Goal: Task Accomplishment & Management: Complete application form

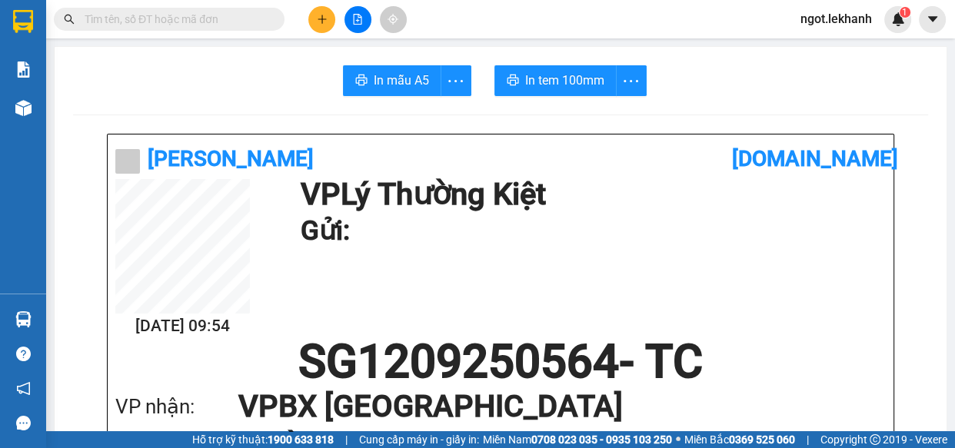
click at [329, 15] on button at bounding box center [321, 19] width 27 height 27
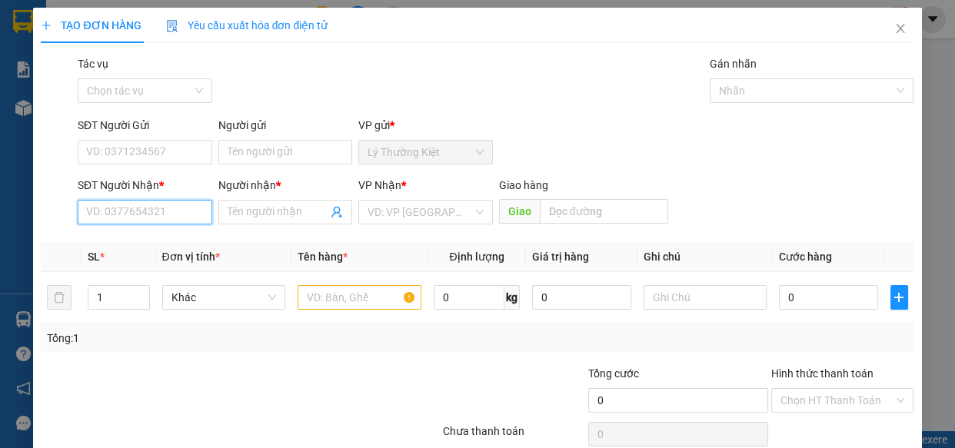
click at [169, 208] on input "SĐT Người Nhận *" at bounding box center [145, 212] width 135 height 25
click at [168, 244] on div "0961839242 - xuân" at bounding box center [143, 243] width 115 height 17
type input "0961839242"
type input "xuân"
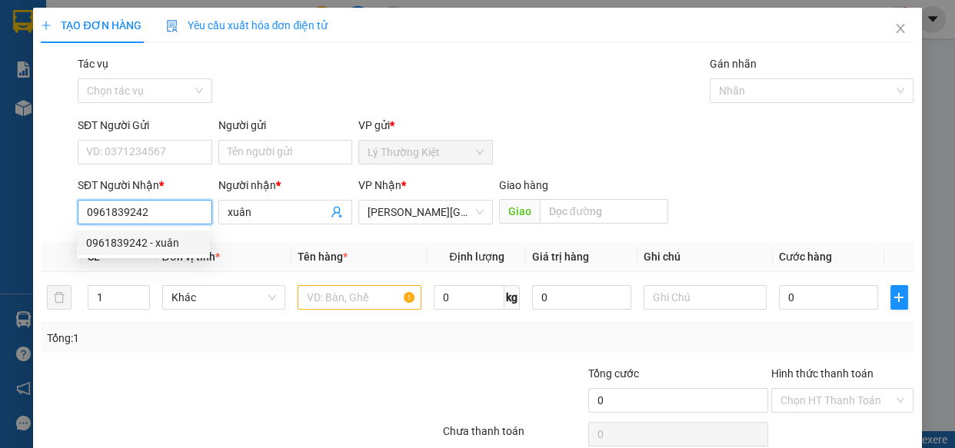
type input "40.000"
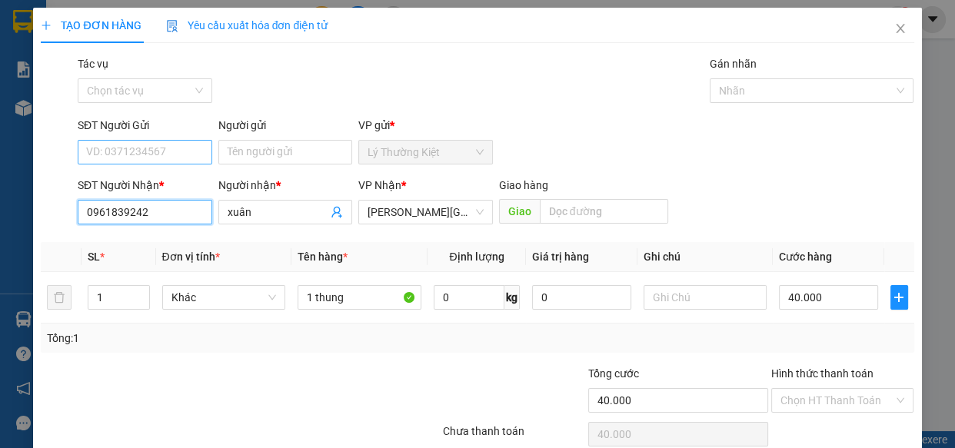
type input "0961839242"
click at [175, 162] on input "SĐT Người Gửi" at bounding box center [145, 152] width 135 height 25
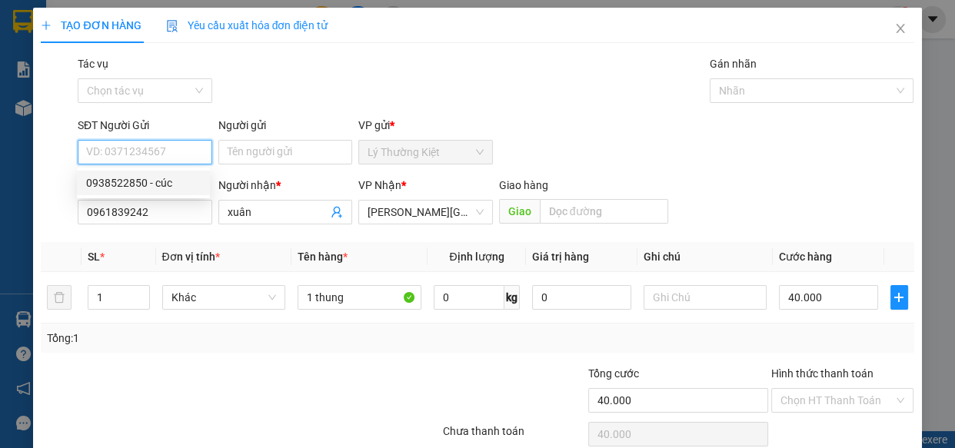
click at [173, 181] on div "0938522850 - cúc" at bounding box center [143, 183] width 115 height 17
type input "0938522850"
type input "cúc"
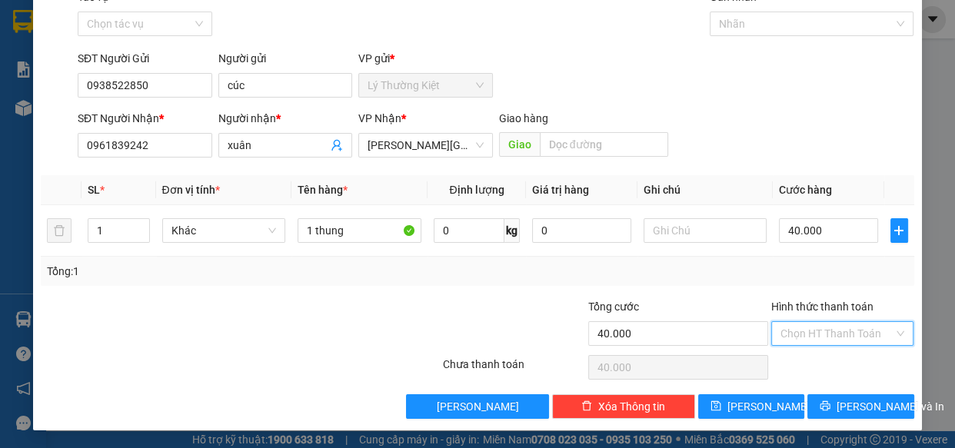
click at [842, 326] on input "Hình thức thanh toán" at bounding box center [837, 333] width 114 height 23
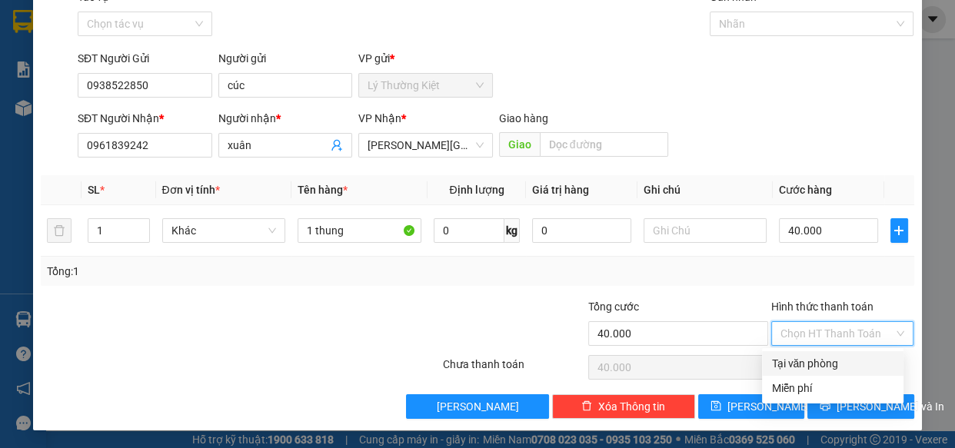
click at [843, 357] on div "Tại văn phòng" at bounding box center [832, 363] width 123 height 17
type input "0"
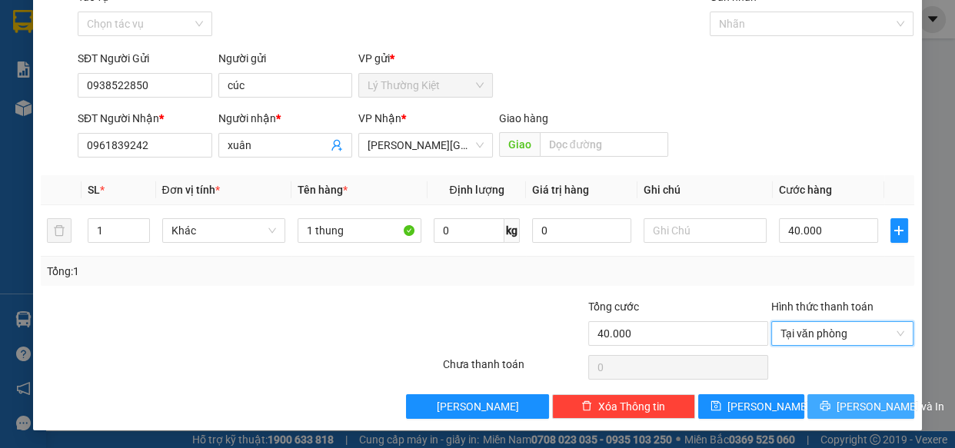
drag, startPoint x: 873, startPoint y: 415, endPoint x: 867, endPoint y: 408, distance: 9.4
click at [873, 415] on button "[PERSON_NAME] và In" at bounding box center [860, 406] width 106 height 25
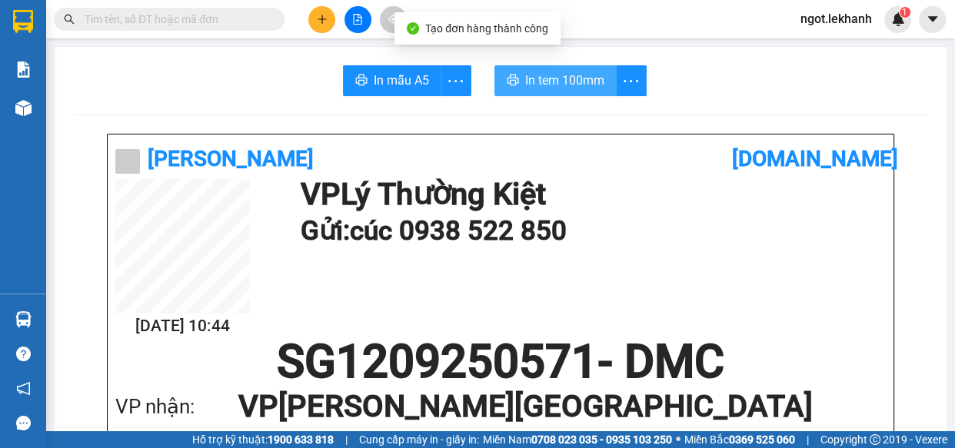
drag, startPoint x: 589, startPoint y: 66, endPoint x: 589, endPoint y: 78, distance: 11.5
click at [588, 66] on button "In tem 100mm" at bounding box center [555, 80] width 122 height 31
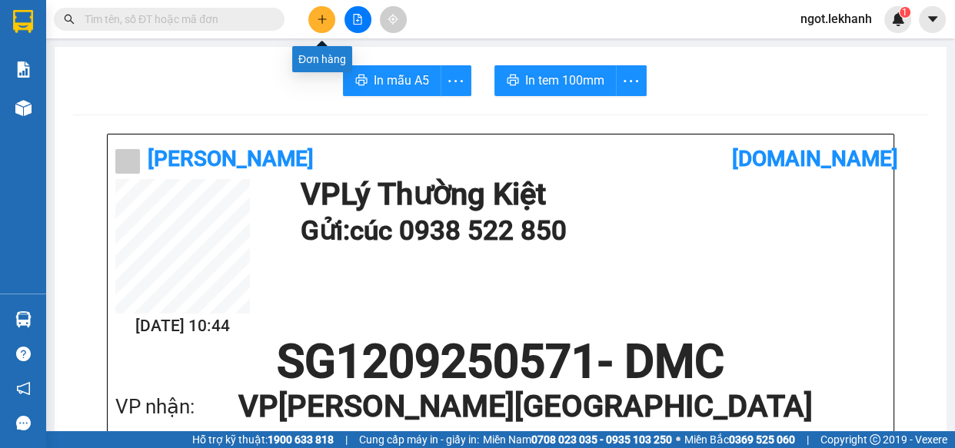
click at [314, 12] on button at bounding box center [321, 19] width 27 height 27
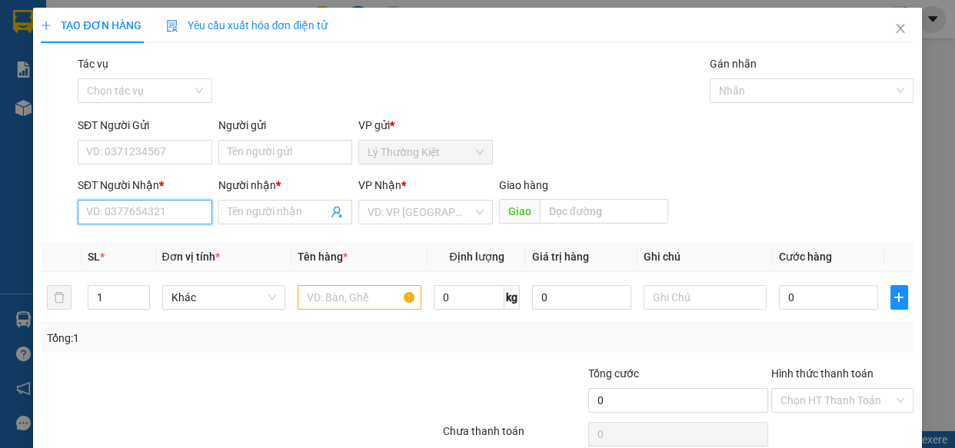
click at [198, 215] on input "SĐT Người Nhận *" at bounding box center [145, 212] width 135 height 25
click at [115, 238] on div "0909344179 - a thức" at bounding box center [143, 243] width 115 height 17
type input "0909344179"
type input "a thức"
type input "60.000"
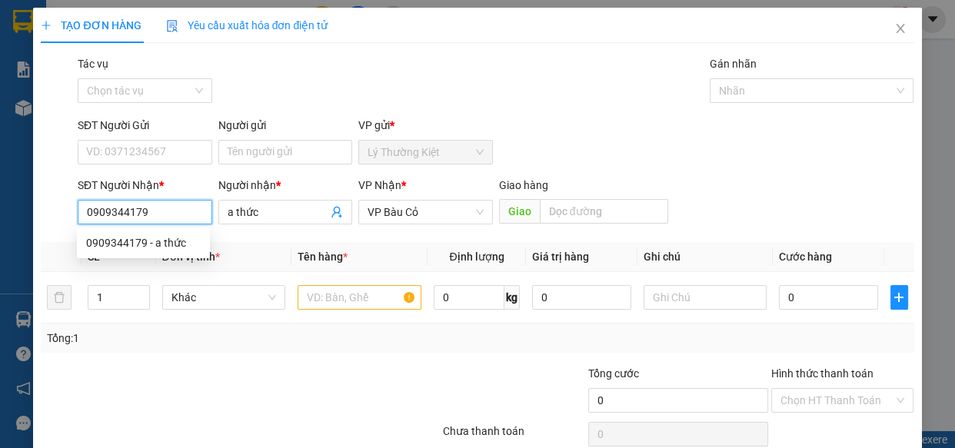
type input "60.000"
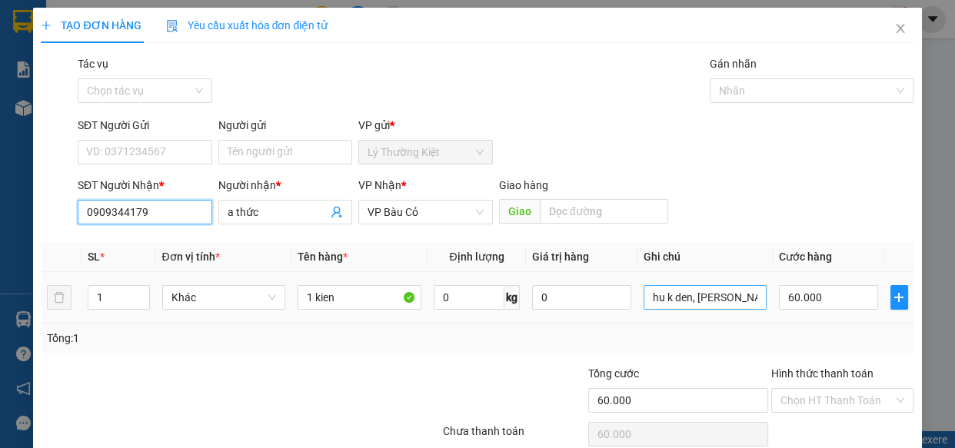
type input "0909344179"
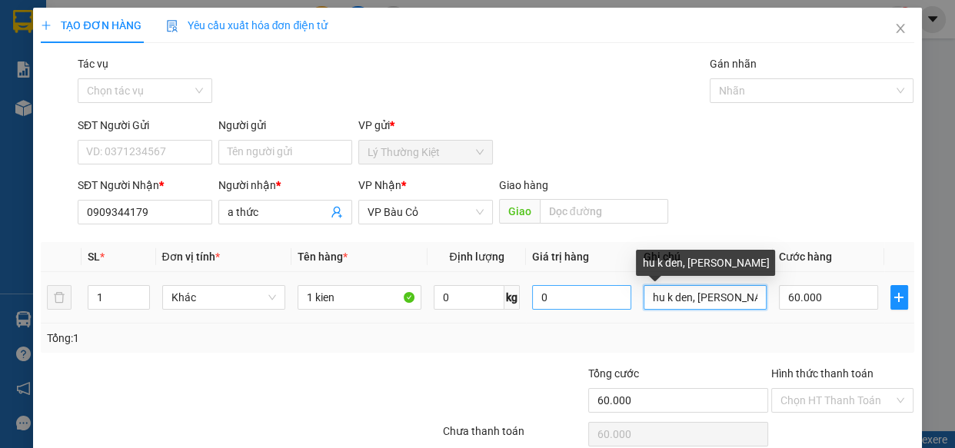
drag, startPoint x: 753, startPoint y: 304, endPoint x: 604, endPoint y: 300, distance: 149.2
click at [627, 308] on tr "1 Khác 1 kien 0 kg 0 hu k den, mai nhan 60.000" at bounding box center [477, 298] width 873 height 52
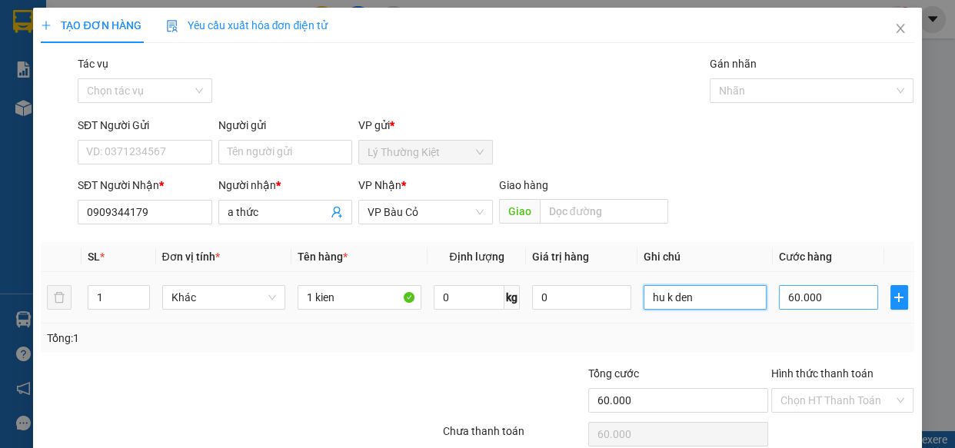
type input "hu k den"
click at [816, 300] on input "60.000" at bounding box center [828, 297] width 99 height 25
type input "4"
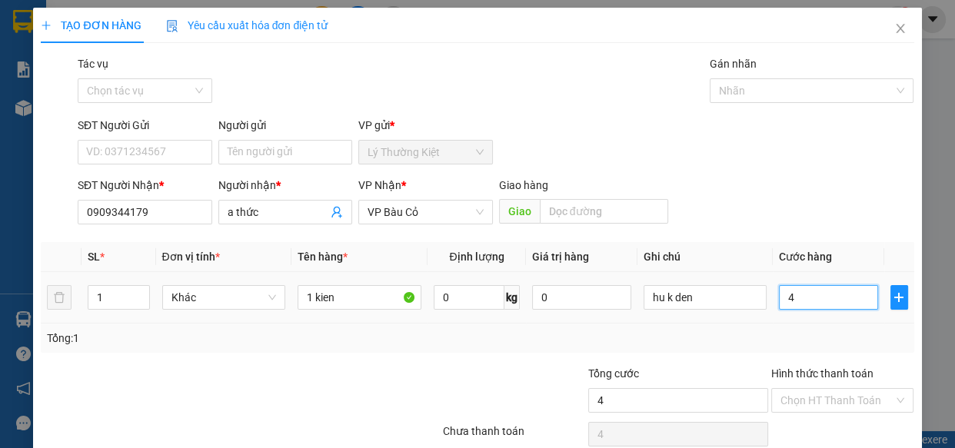
type input "40"
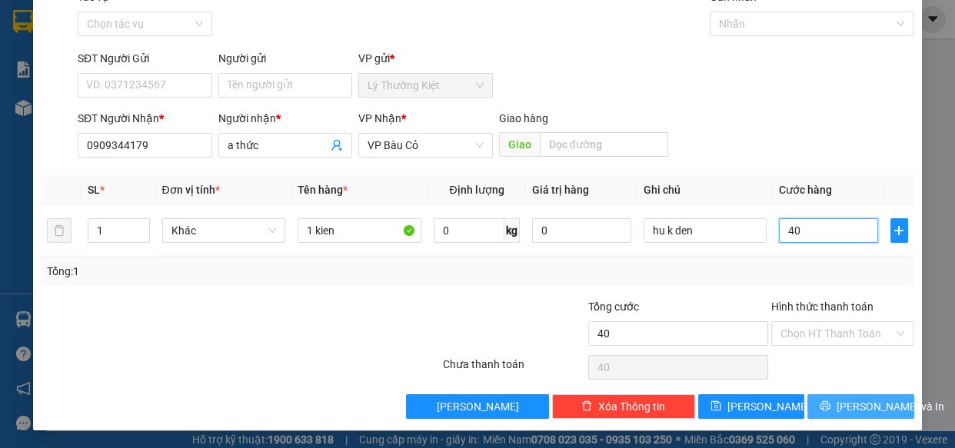
type input "40"
type input "40.000"
click at [856, 401] on span "[PERSON_NAME] và In" at bounding box center [891, 406] width 108 height 17
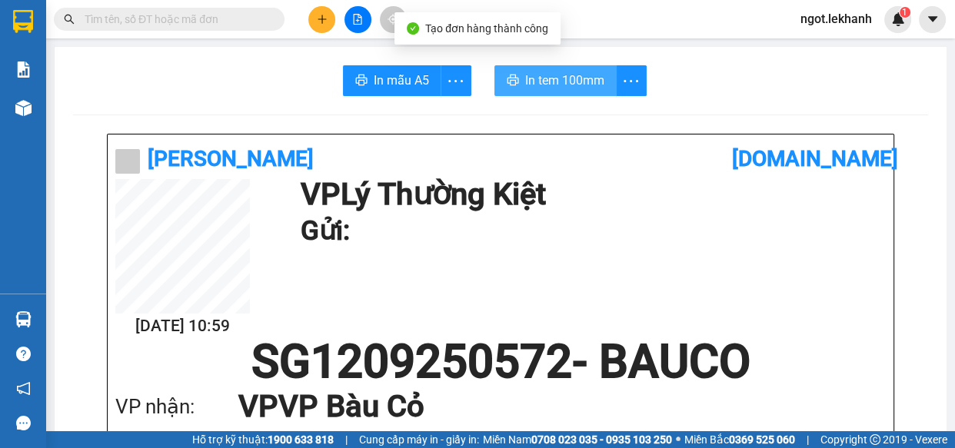
click at [590, 87] on span "In tem 100mm" at bounding box center [564, 80] width 79 height 19
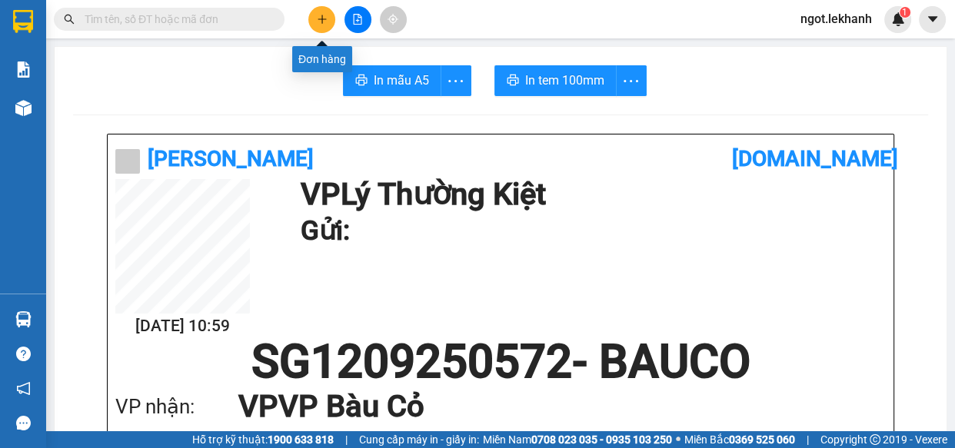
click at [323, 8] on button at bounding box center [321, 19] width 27 height 27
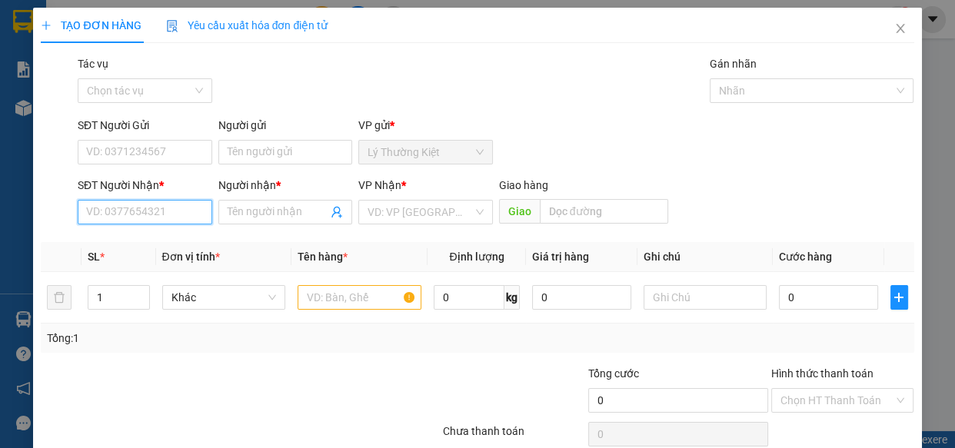
click at [147, 203] on input "SĐT Người Nhận *" at bounding box center [145, 212] width 135 height 25
click at [118, 223] on input "SĐT Người Nhận *" at bounding box center [145, 212] width 135 height 25
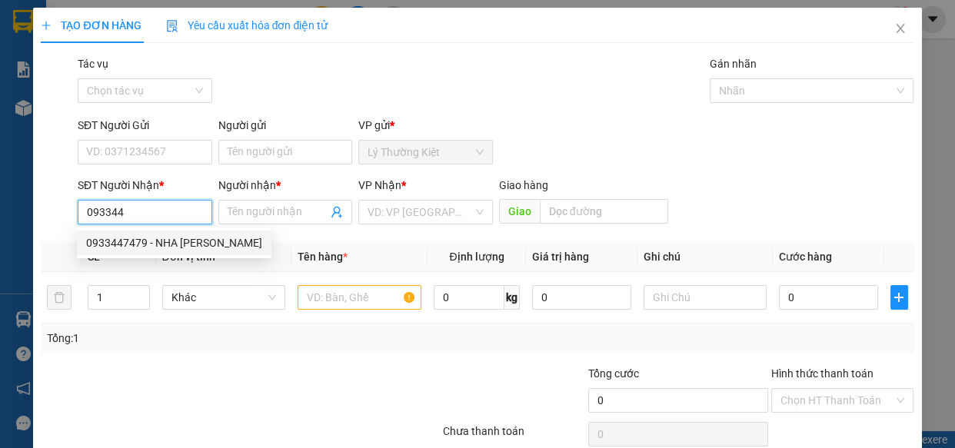
click at [198, 249] on div "0933447479 - NHA [PERSON_NAME]" at bounding box center [174, 243] width 176 height 17
type input "0933447479"
type input "NHA KHOA [PERSON_NAME]"
type input "30.000"
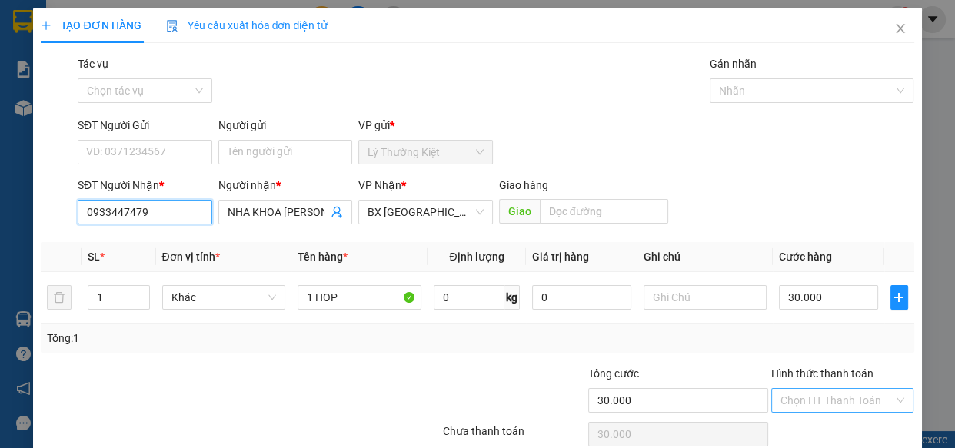
scroll to position [67, 0]
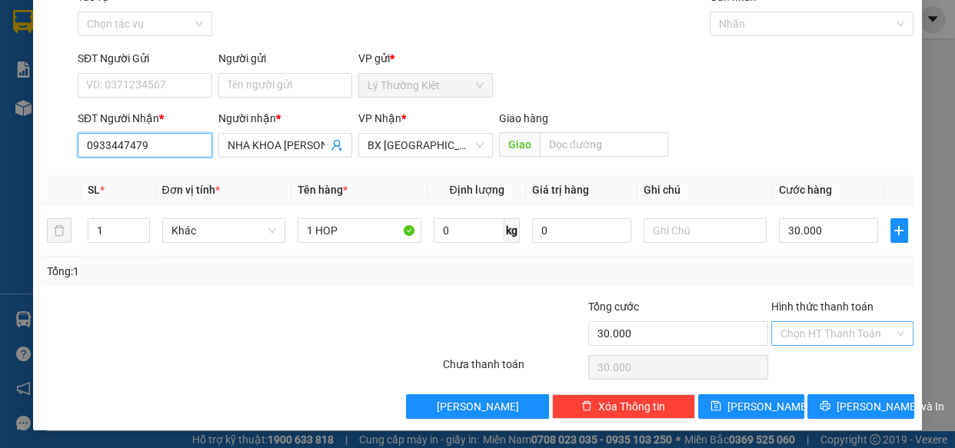
type input "0933447479"
click at [848, 334] on input "Hình thức thanh toán" at bounding box center [837, 333] width 114 height 23
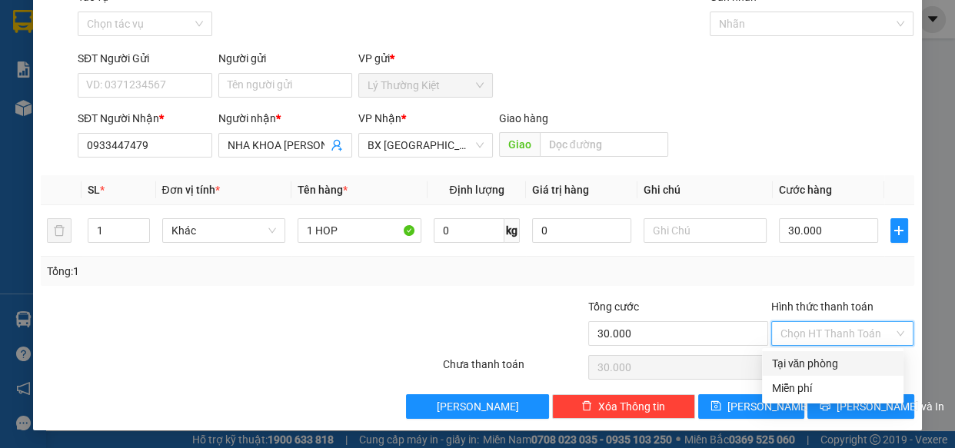
click at [844, 364] on div "Tại văn phòng" at bounding box center [832, 363] width 123 height 17
type input "0"
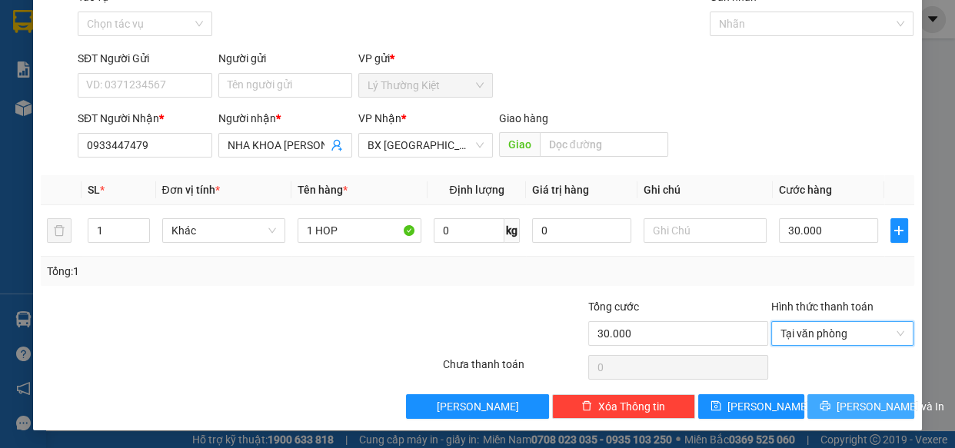
click at [860, 406] on span "[PERSON_NAME] và In" at bounding box center [891, 406] width 108 height 17
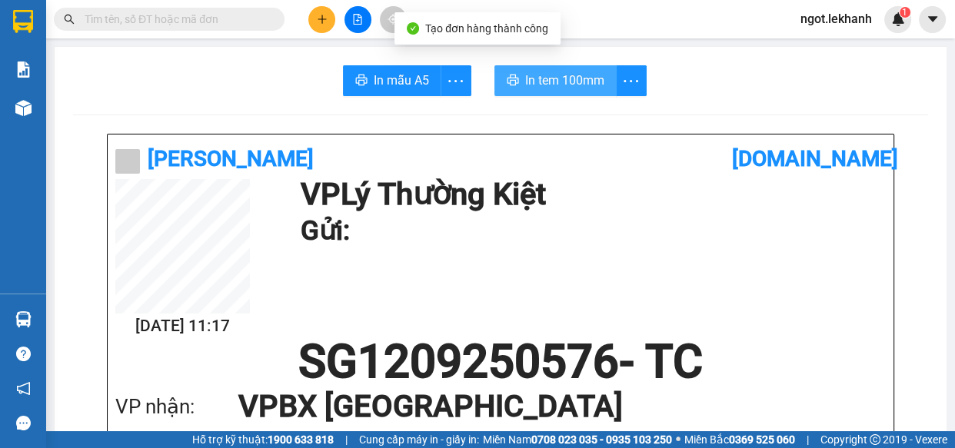
click at [551, 82] on span "In tem 100mm" at bounding box center [564, 80] width 79 height 19
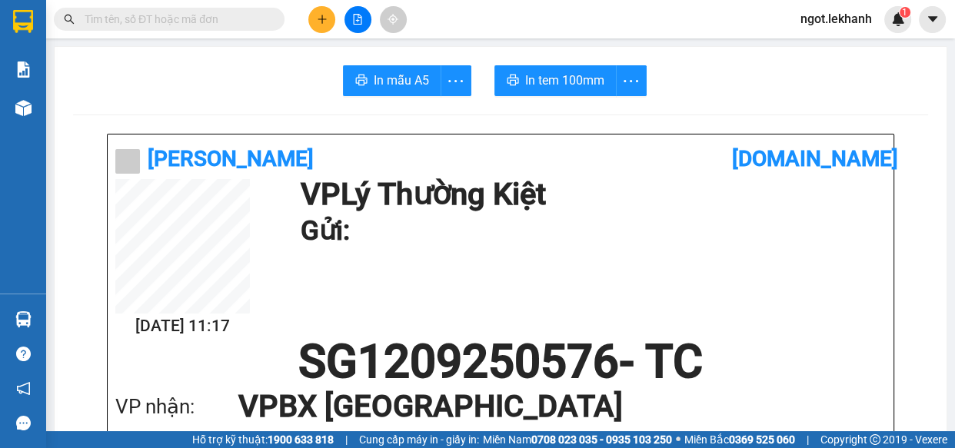
click at [322, 20] on icon "plus" at bounding box center [321, 19] width 1 height 8
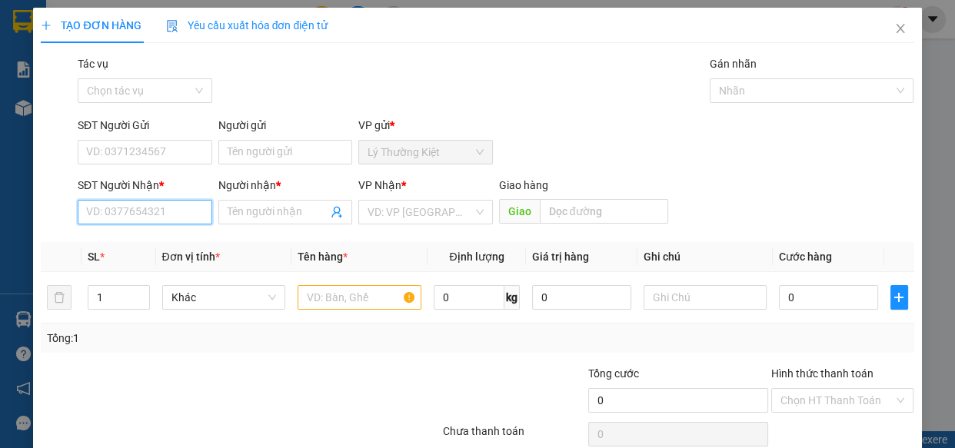
click at [173, 214] on input "SĐT Người Nhận *" at bounding box center [145, 212] width 135 height 25
click at [154, 200] on input "08933" at bounding box center [145, 212] width 135 height 25
click at [181, 243] on div "0983333547 - HƯNG" at bounding box center [143, 243] width 115 height 17
type input "0983333547"
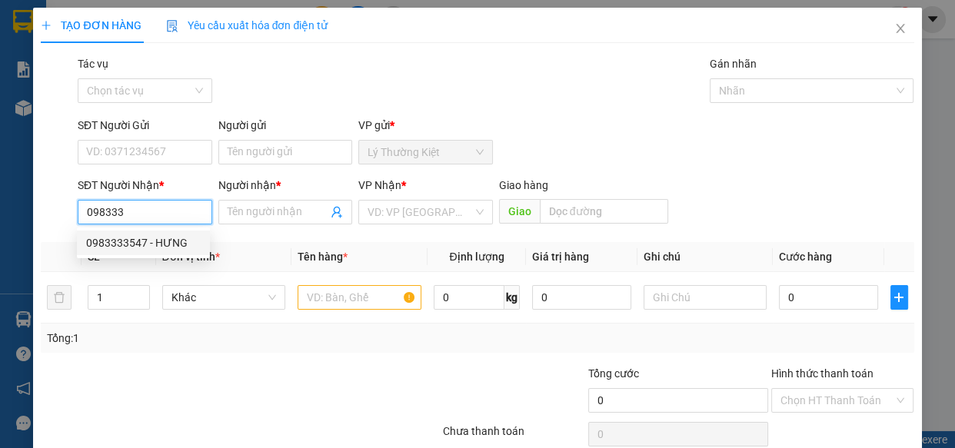
type input "HƯNG"
type input "30.000"
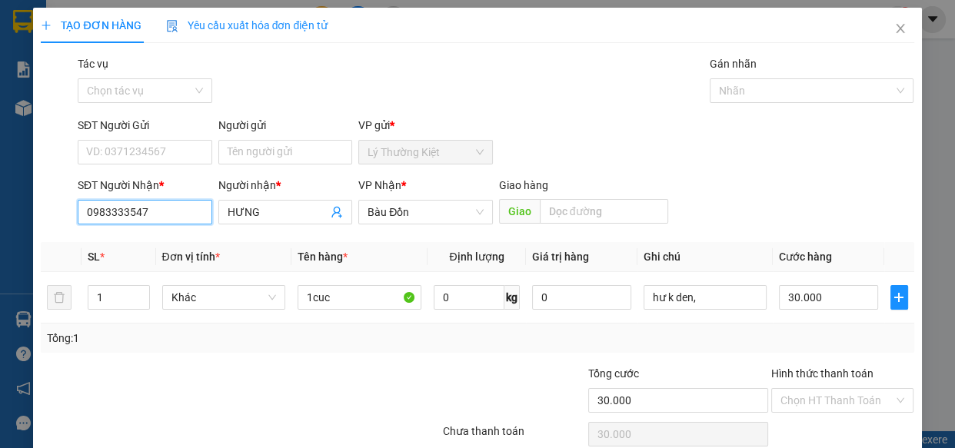
scroll to position [67, 0]
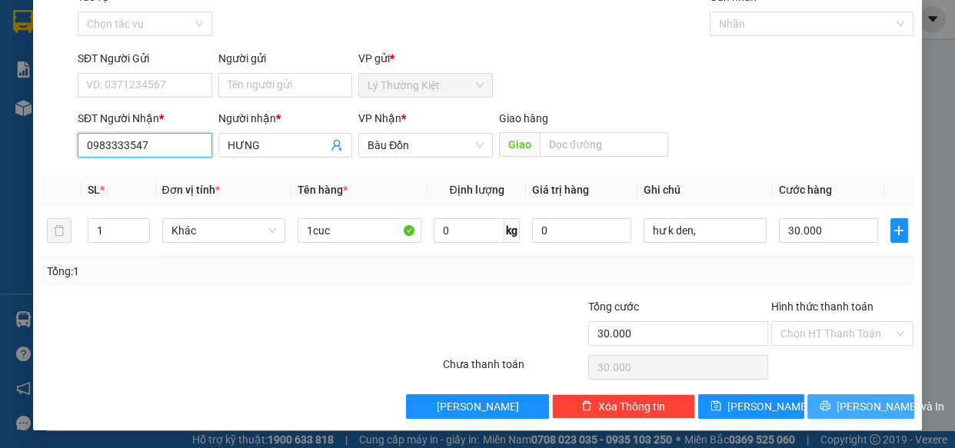
type input "0983333547"
click at [828, 403] on icon "printer" at bounding box center [825, 406] width 10 height 10
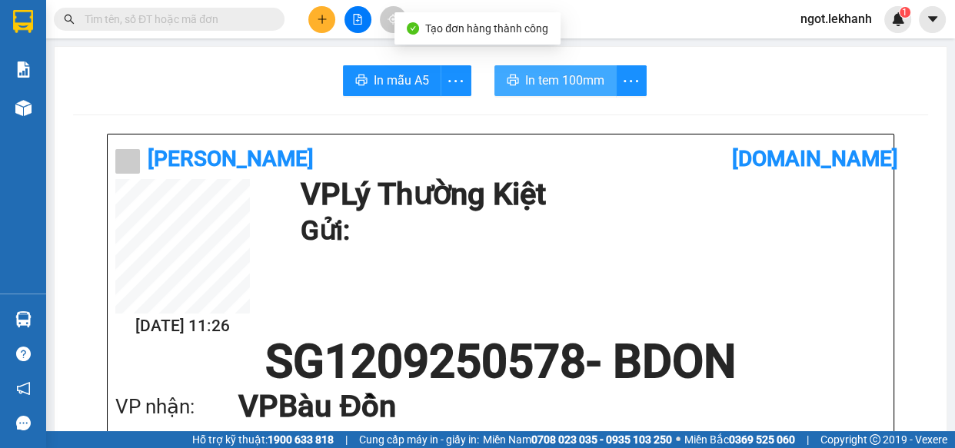
click at [576, 78] on span "In tem 100mm" at bounding box center [564, 80] width 79 height 19
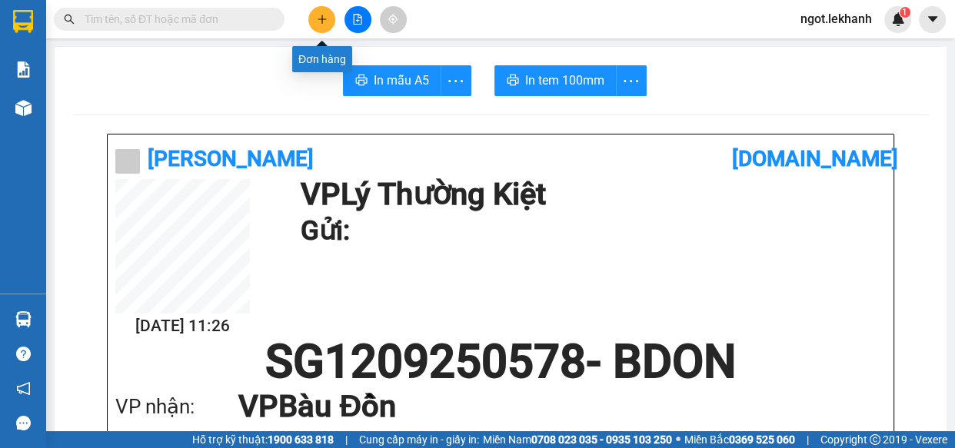
click at [319, 20] on icon "plus" at bounding box center [322, 19] width 11 height 11
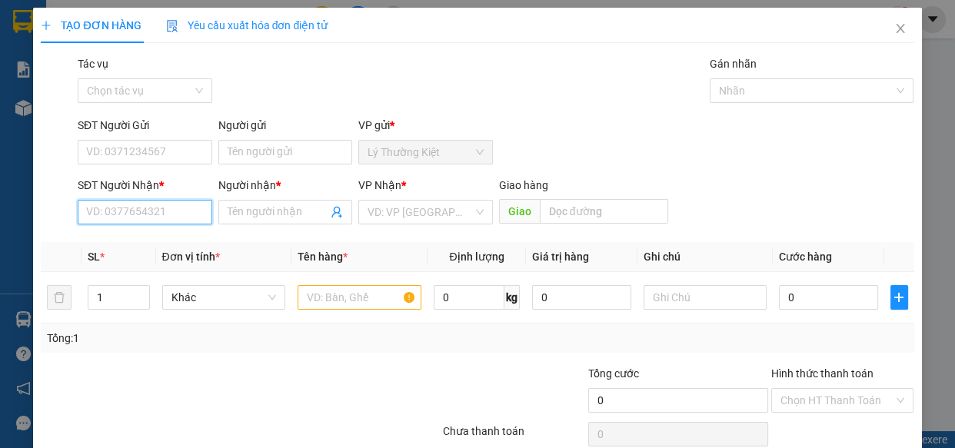
click at [153, 215] on input "SĐT Người Nhận *" at bounding box center [145, 212] width 135 height 25
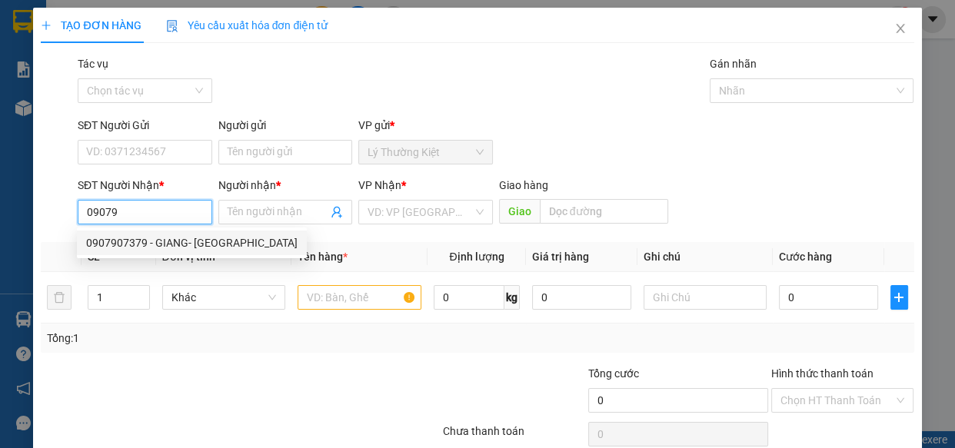
click at [148, 238] on div "0907907379 - GIANG- [GEOGRAPHIC_DATA]" at bounding box center [191, 243] width 211 height 17
type input "0907907379"
type input "GIANG- [PERSON_NAME]"
type input "40.000"
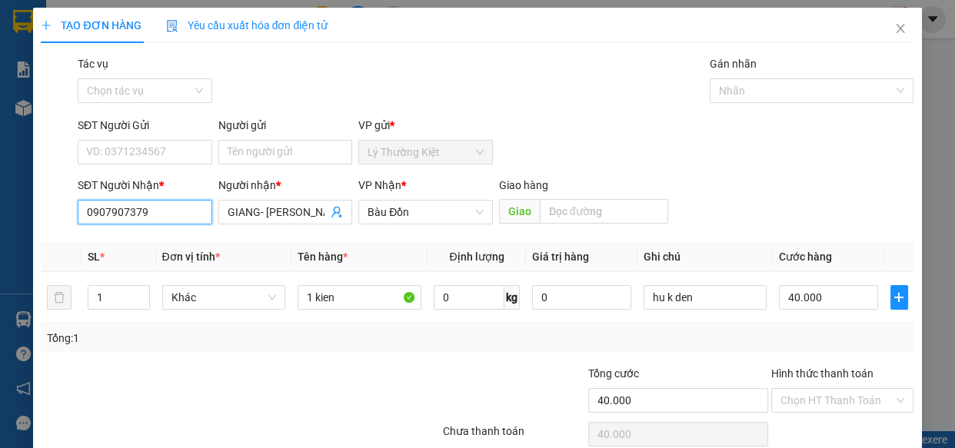
scroll to position [67, 0]
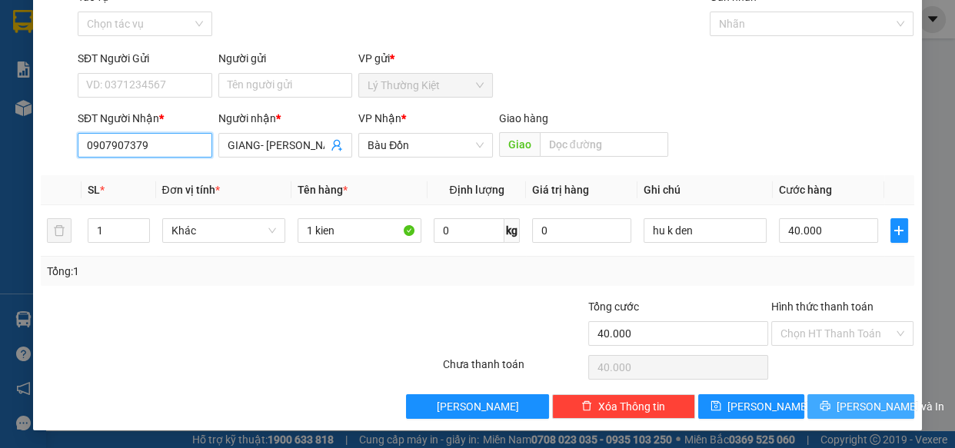
type input "0907907379"
click at [817, 409] on button "[PERSON_NAME] và In" at bounding box center [860, 406] width 106 height 25
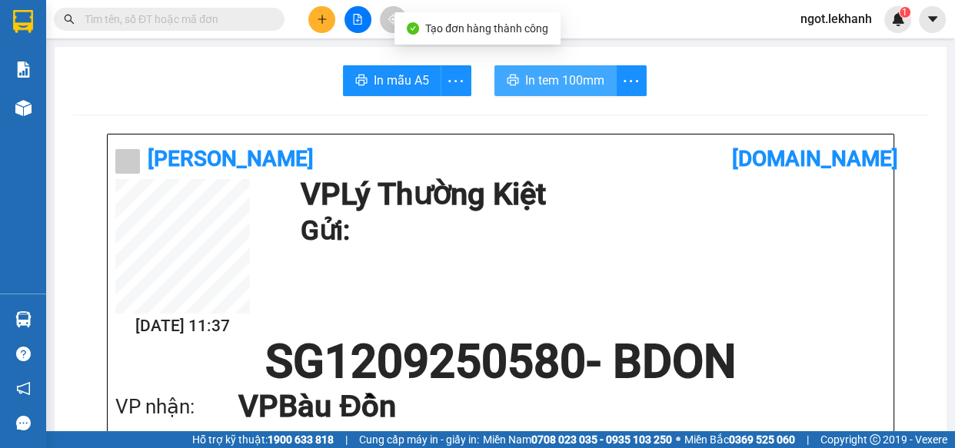
click at [554, 82] on span "In tem 100mm" at bounding box center [564, 80] width 79 height 19
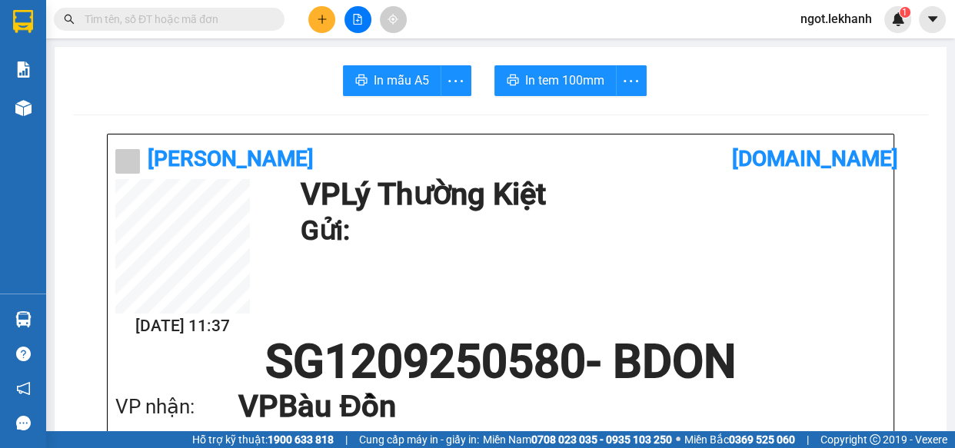
click at [331, 15] on button at bounding box center [321, 19] width 27 height 27
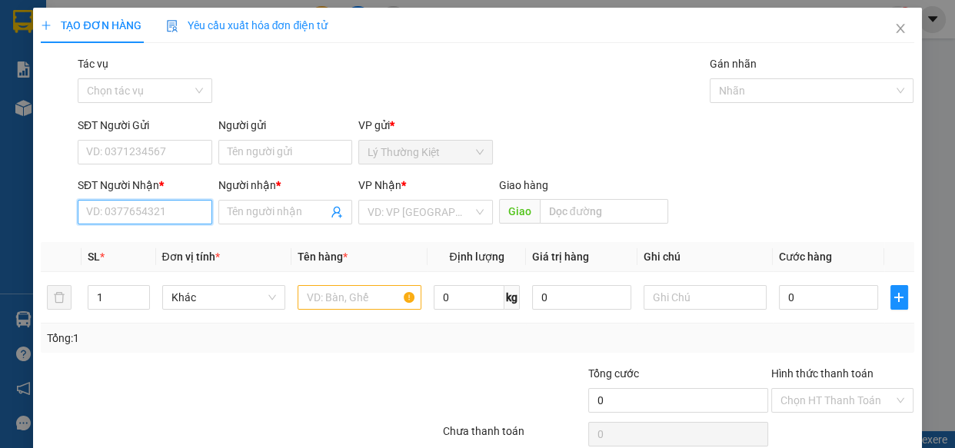
click at [186, 216] on input "SĐT Người Nhận *" at bounding box center [145, 212] width 135 height 25
click at [111, 237] on div "0907679779 - ÚT TẤN" at bounding box center [143, 243] width 115 height 17
type input "0907679779"
type input "ÚT TẤN"
type input "30.000"
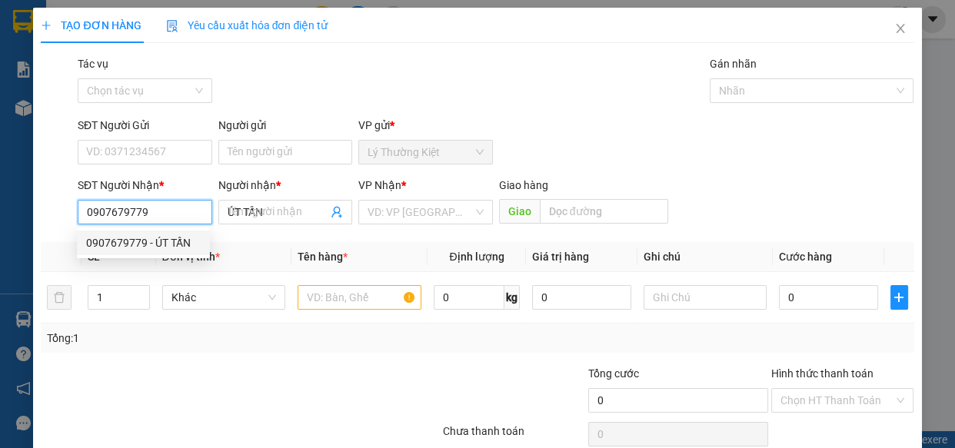
type input "30.000"
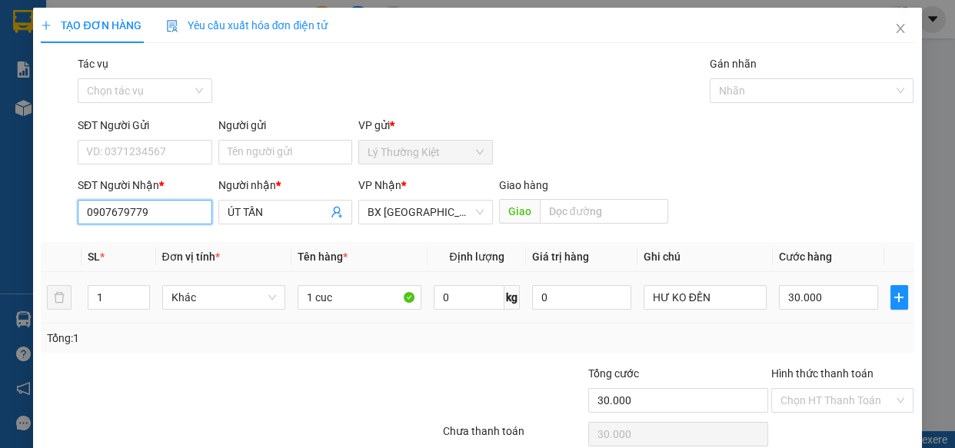
type input "0907679779"
click at [850, 312] on div "30.000" at bounding box center [828, 297] width 99 height 31
click at [849, 297] on input "30.000" at bounding box center [828, 297] width 99 height 25
type input "4"
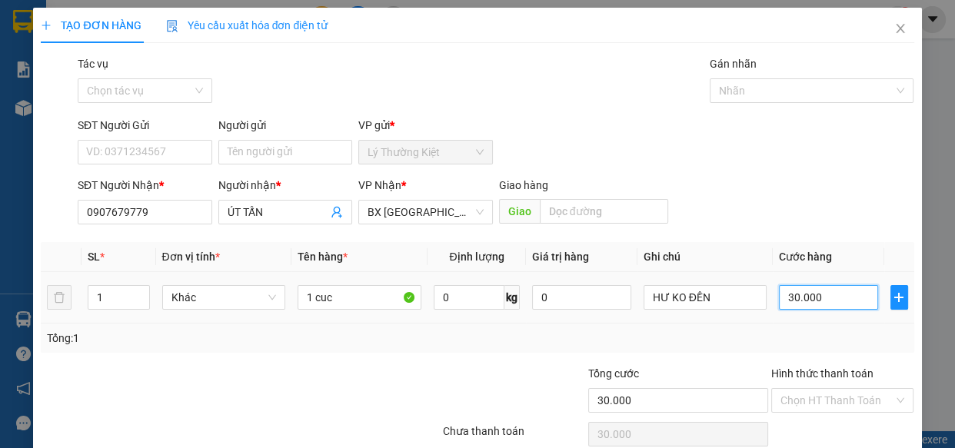
type input "4"
type input "40"
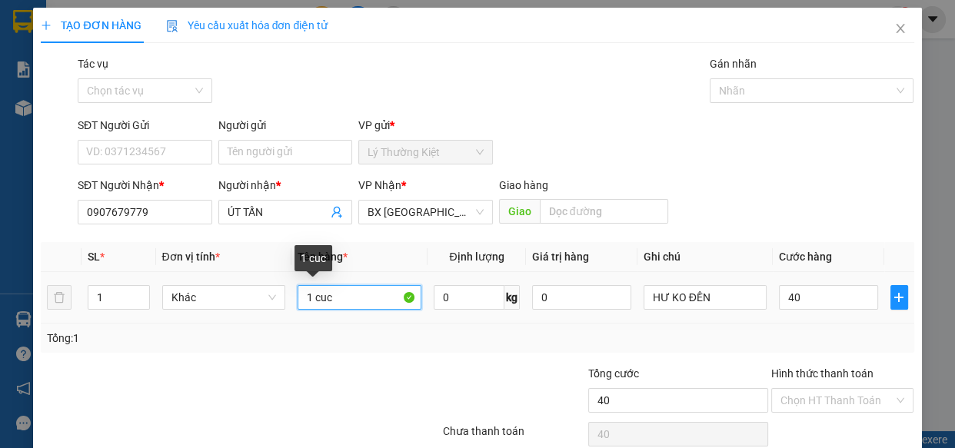
type input "40.000"
click at [359, 306] on input "1 cuc" at bounding box center [360, 297] width 124 height 25
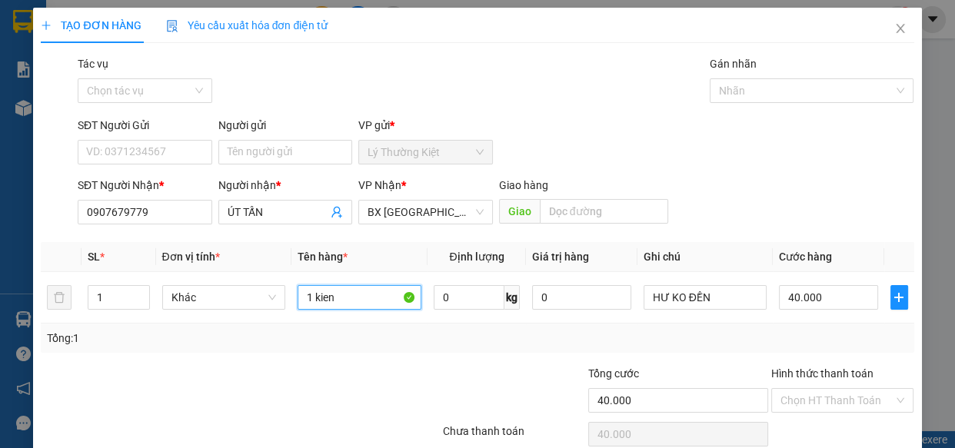
scroll to position [67, 0]
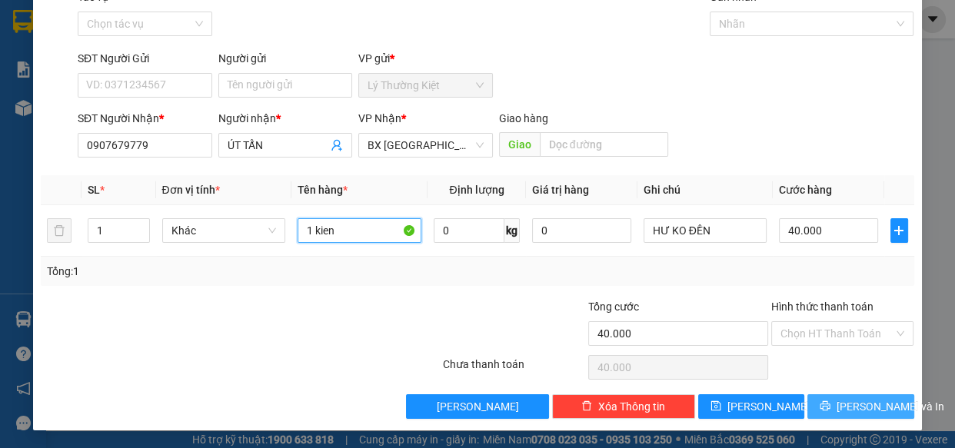
type input "1 kien"
click at [824, 398] on button "[PERSON_NAME] và In" at bounding box center [860, 406] width 106 height 25
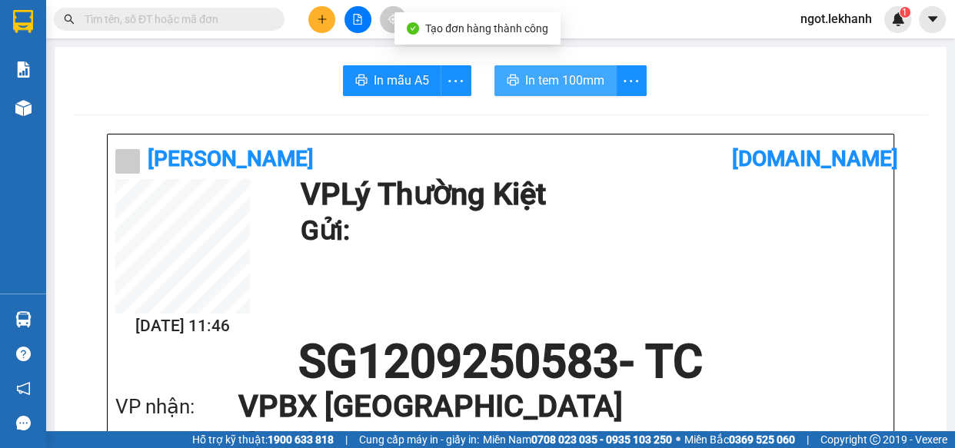
click at [573, 78] on span "In tem 100mm" at bounding box center [564, 80] width 79 height 19
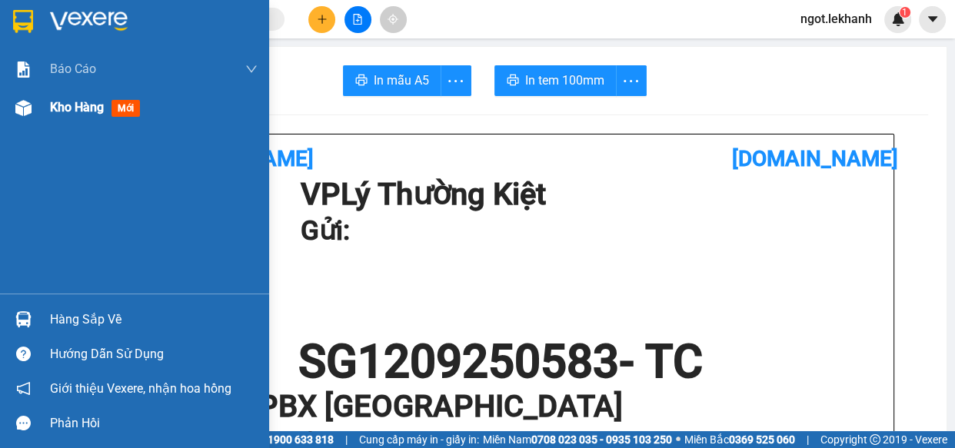
click at [32, 112] on div at bounding box center [23, 108] width 27 height 27
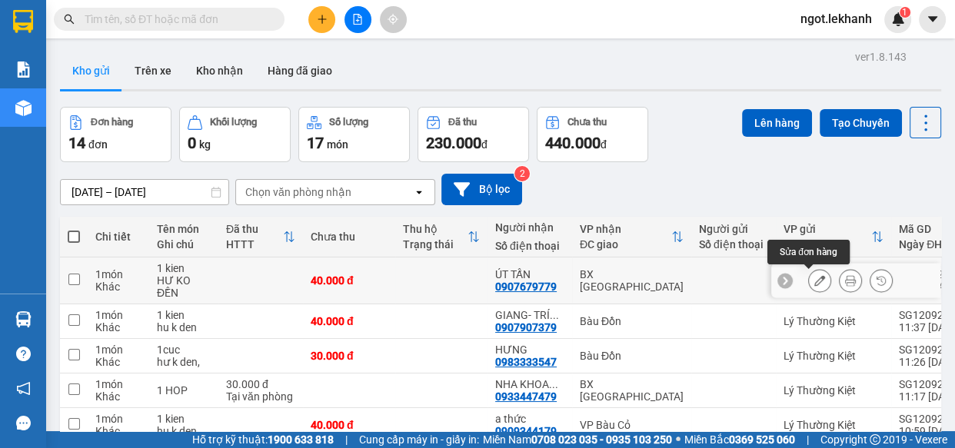
click at [814, 279] on icon at bounding box center [819, 280] width 11 height 11
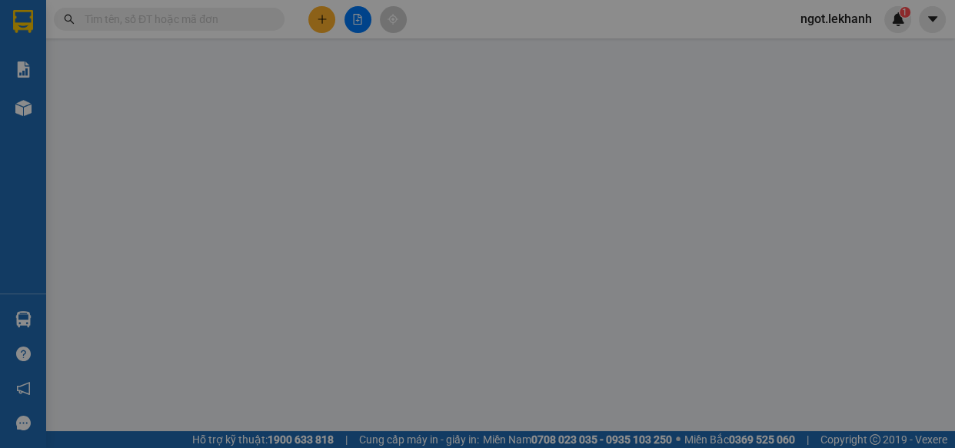
type input "0907679779"
type input "ÚT TẤN"
type input "40.000"
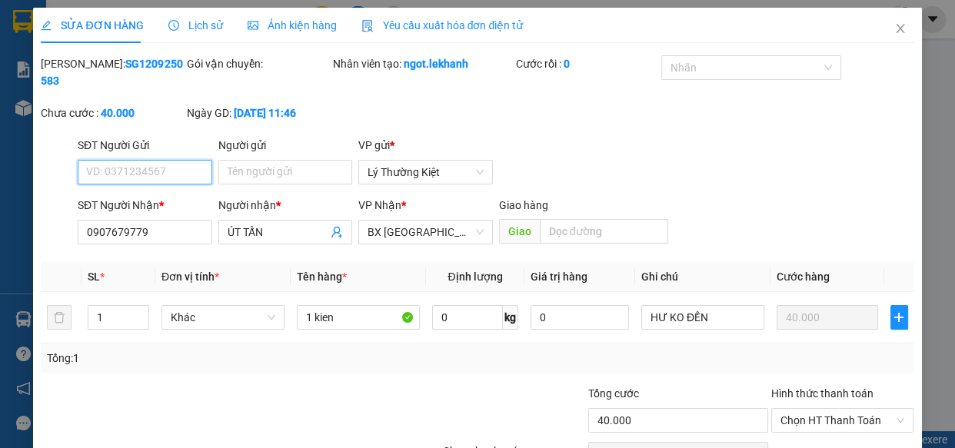
scroll to position [87, 0]
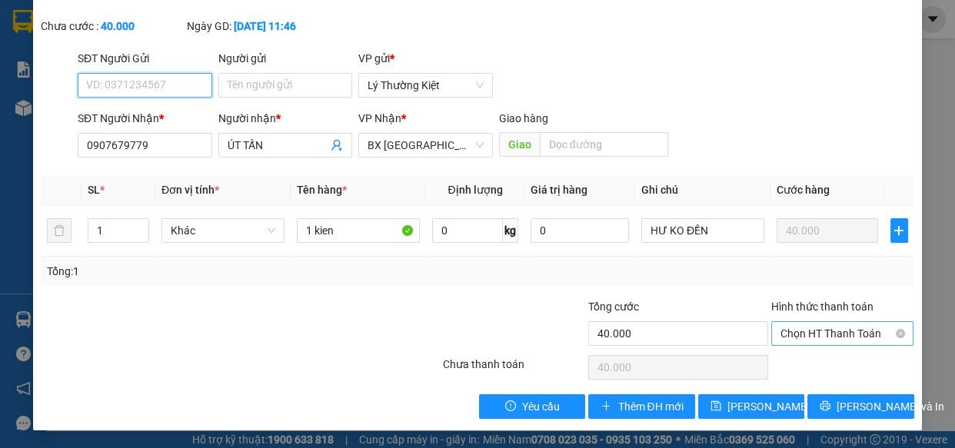
click at [834, 331] on span "Chọn HT Thanh Toán" at bounding box center [842, 333] width 125 height 23
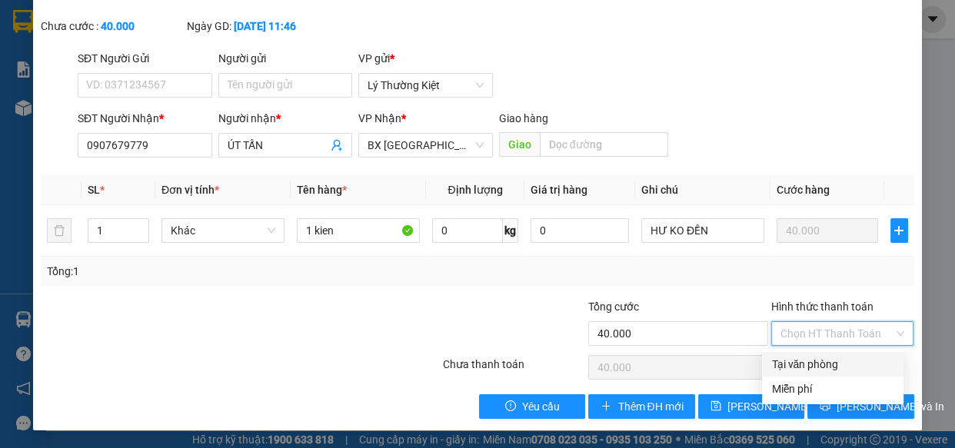
click at [829, 360] on div "Tại văn phòng" at bounding box center [832, 364] width 123 height 17
type input "0"
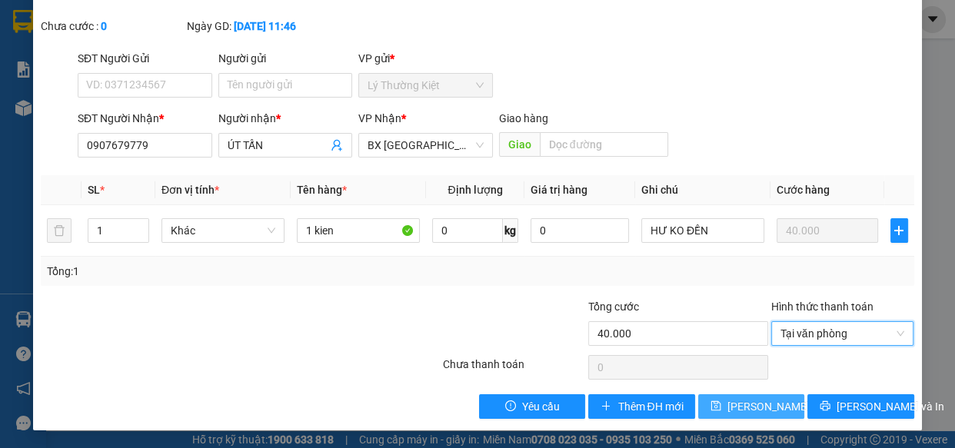
click at [763, 404] on span "[PERSON_NAME] thay đổi" at bounding box center [788, 406] width 123 height 17
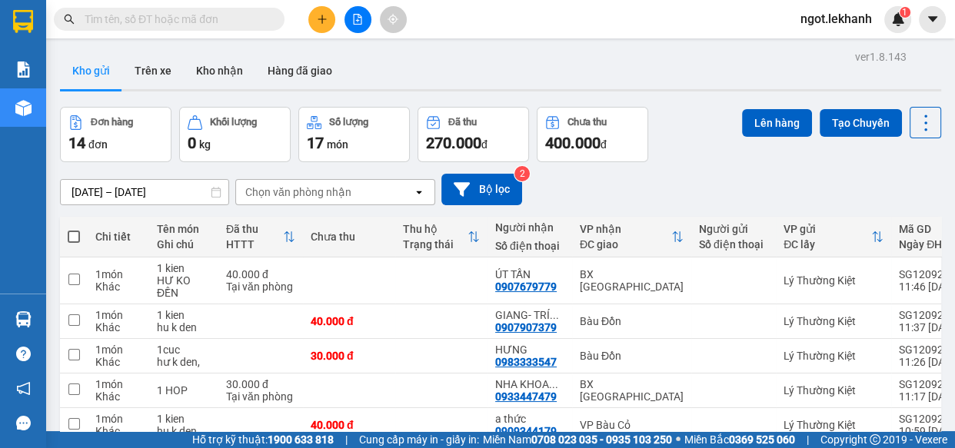
click at [308, 21] on button at bounding box center [321, 19] width 27 height 27
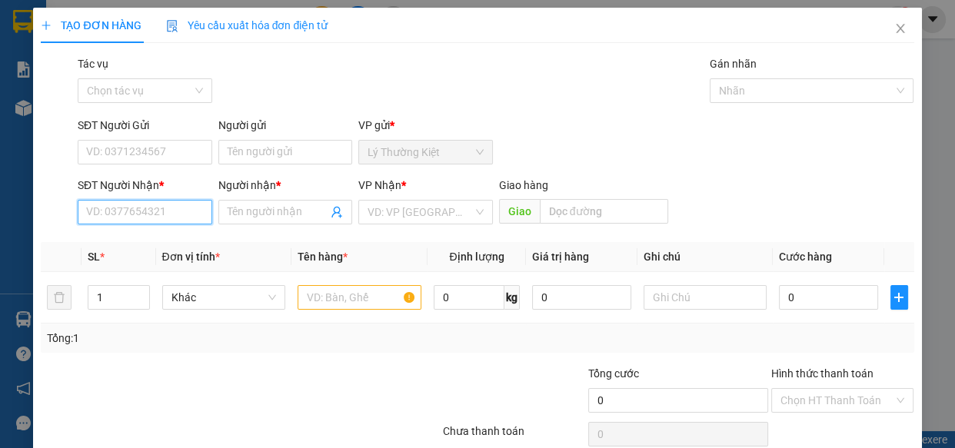
click at [139, 218] on input "SĐT Người Nhận *" at bounding box center [145, 212] width 135 height 25
click at [146, 241] on div "0395306506 - vy" at bounding box center [143, 243] width 115 height 17
type input "0395306506"
type input "vy"
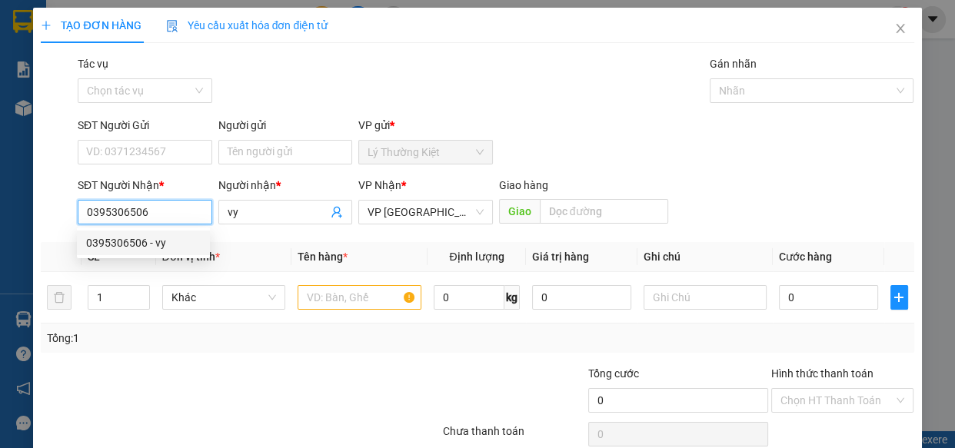
type input "150.000"
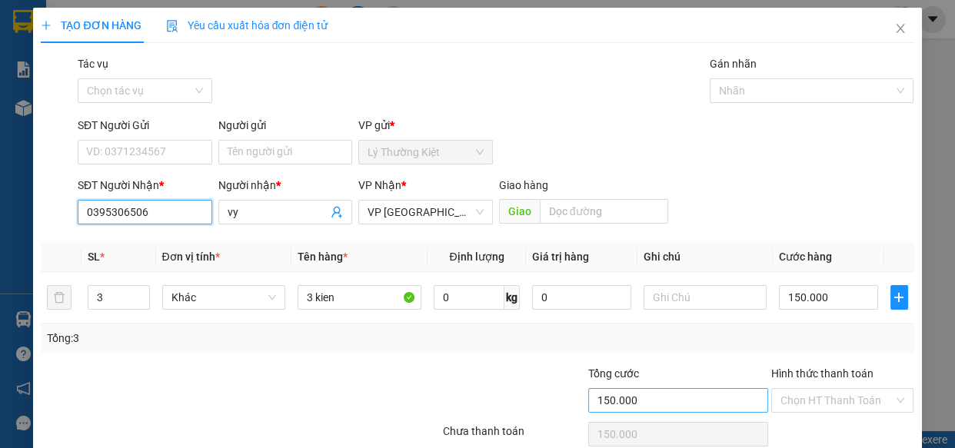
scroll to position [67, 0]
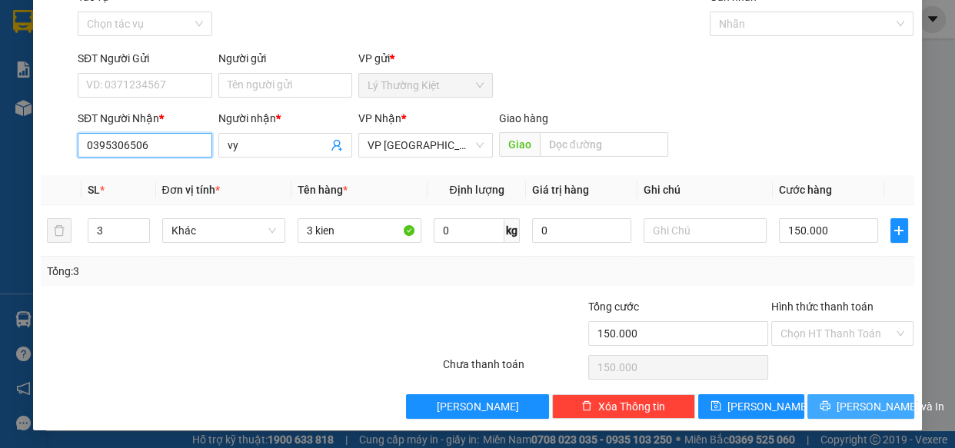
type input "0395306506"
click at [871, 407] on button "[PERSON_NAME] và In" at bounding box center [860, 406] width 106 height 25
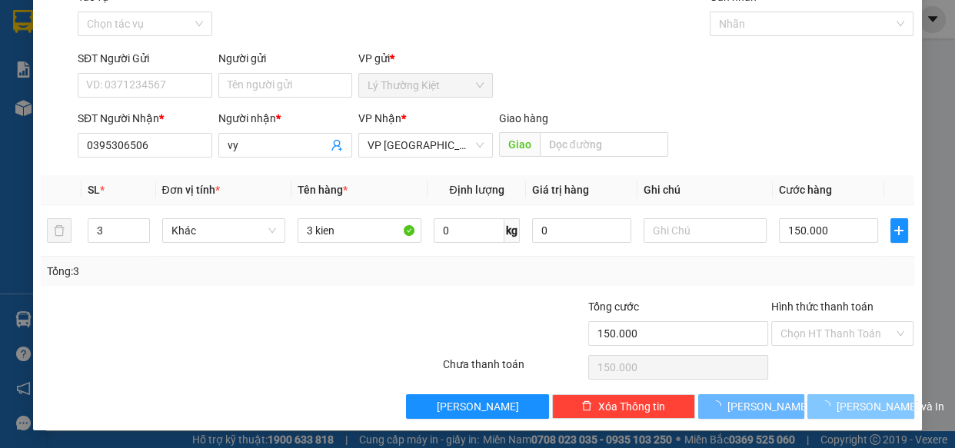
drag, startPoint x: 873, startPoint y: 407, endPoint x: 862, endPoint y: 401, distance: 12.0
click at [872, 408] on span "[PERSON_NAME] và In" at bounding box center [891, 406] width 108 height 17
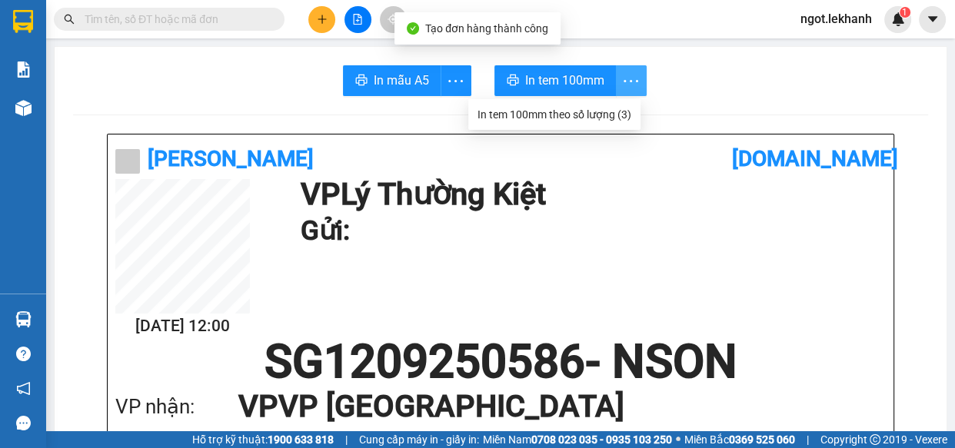
click at [621, 88] on icon "more" at bounding box center [630, 81] width 19 height 19
click at [611, 111] on div "In tem 100mm theo số lượng (3)" at bounding box center [555, 114] width 154 height 17
